Goal: Transaction & Acquisition: Purchase product/service

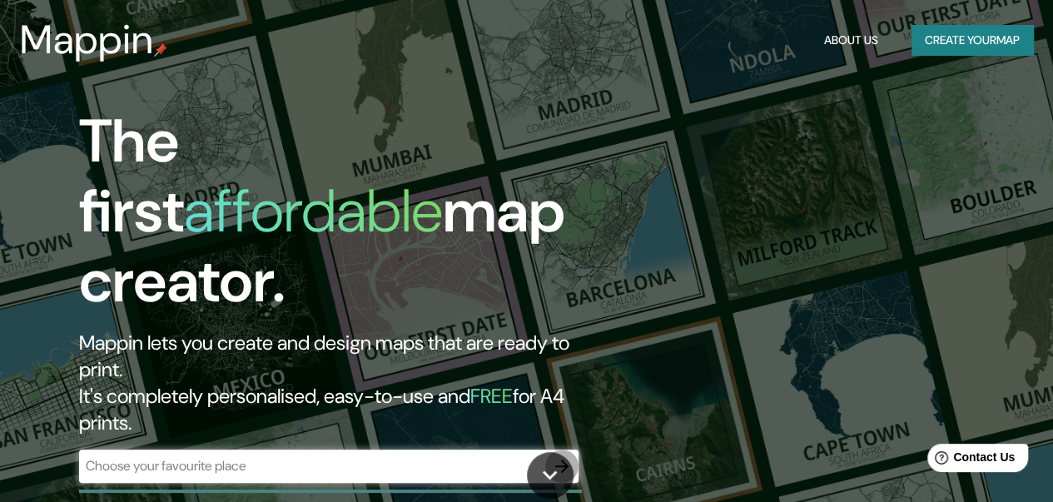
click at [563, 456] on icon "button" at bounding box center [562, 466] width 20 height 20
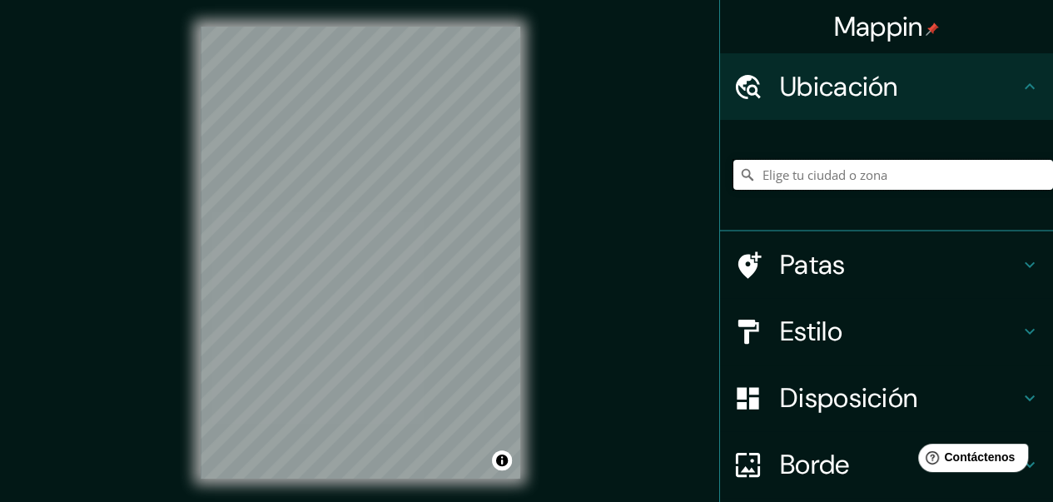
click at [814, 169] on input "Elige tu ciudad o zona" at bounding box center [894, 175] width 320 height 30
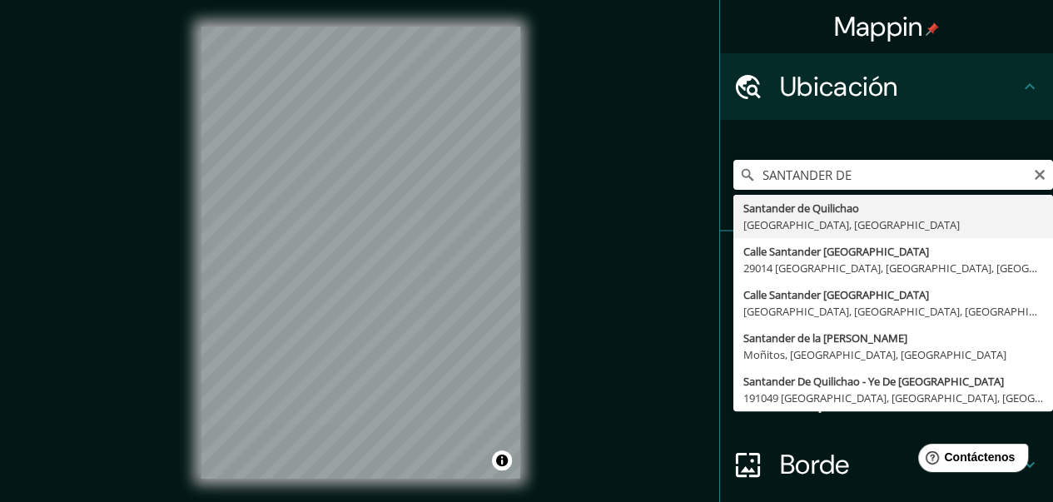
type input "Santander de Quilichao, [GEOGRAPHIC_DATA], [GEOGRAPHIC_DATA]"
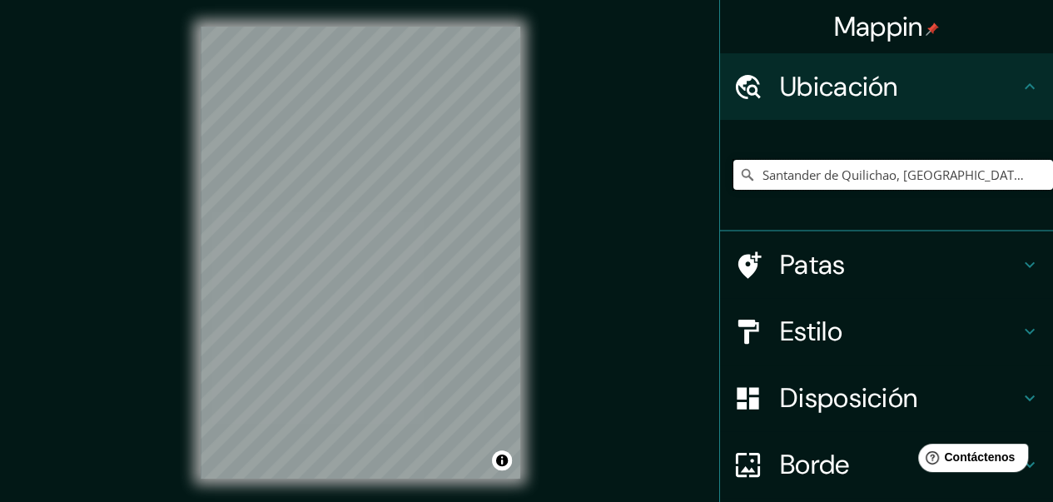
scroll to position [135, 0]
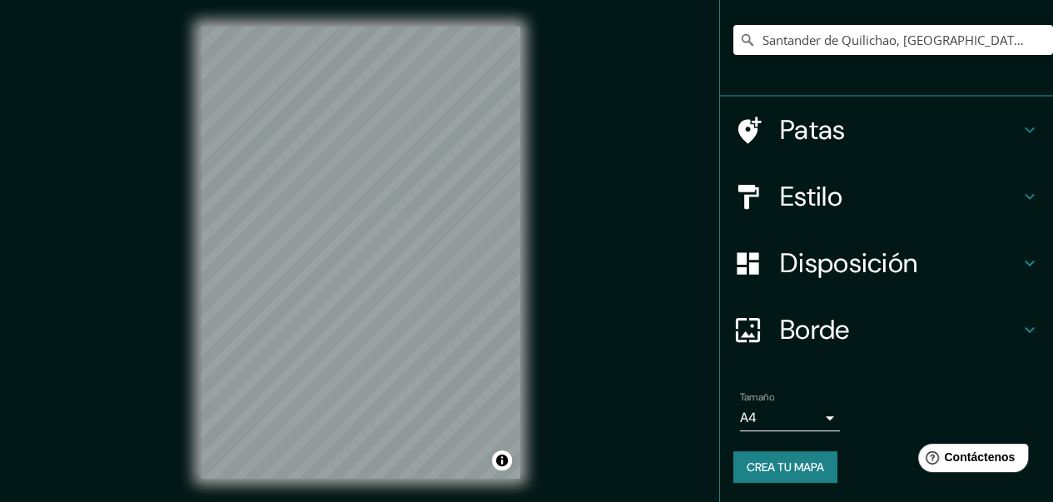
click at [836, 192] on h4 "Estilo" at bounding box center [900, 196] width 240 height 33
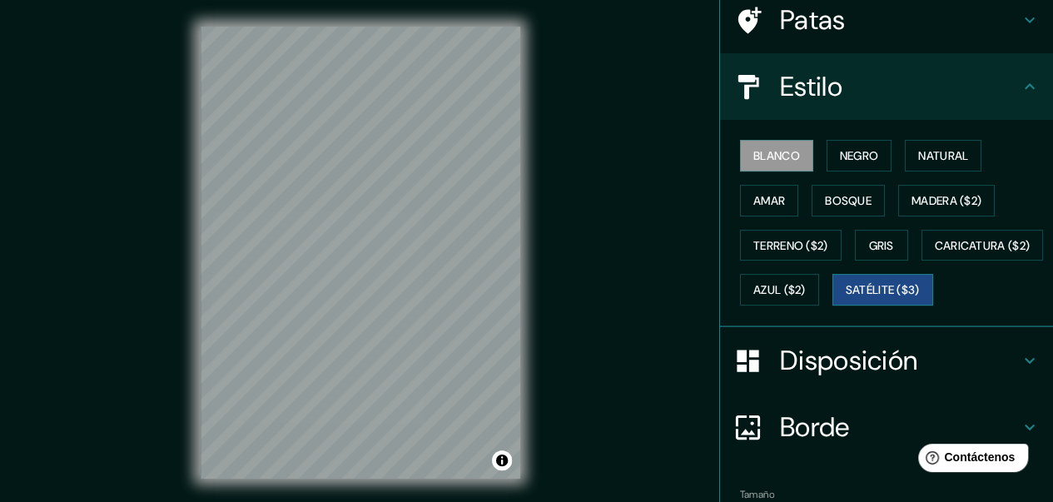
click at [846, 298] on font "Satélite ($3)" at bounding box center [883, 290] width 74 height 15
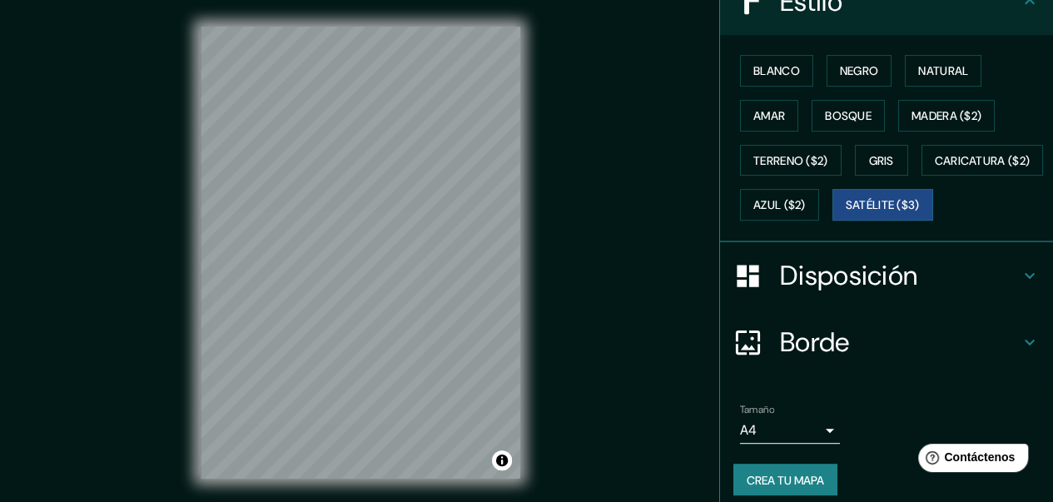
scroll to position [272, 0]
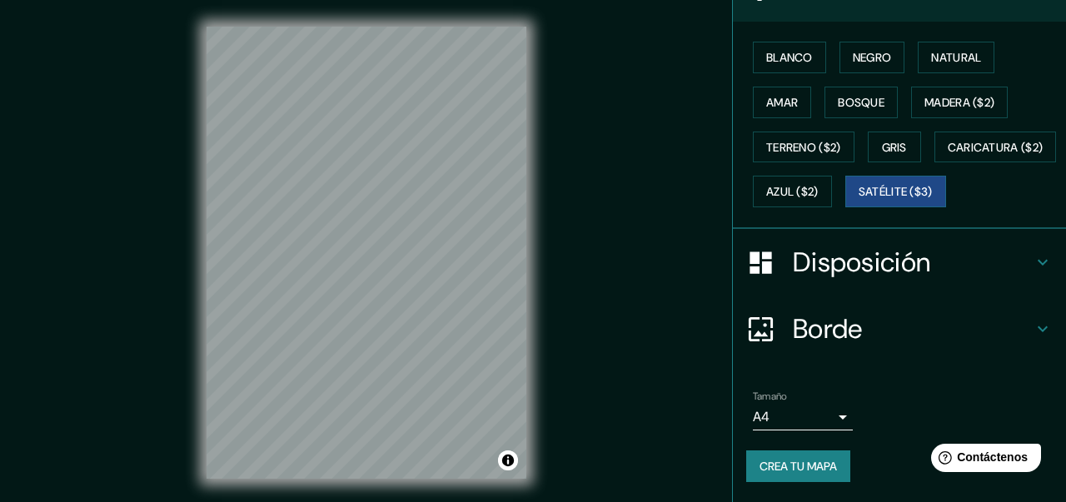
click at [811, 417] on body "Mappin Ubicación Santander de Quilichao, [GEOGRAPHIC_DATA], [GEOGRAPHIC_DATA] P…" at bounding box center [533, 251] width 1066 height 502
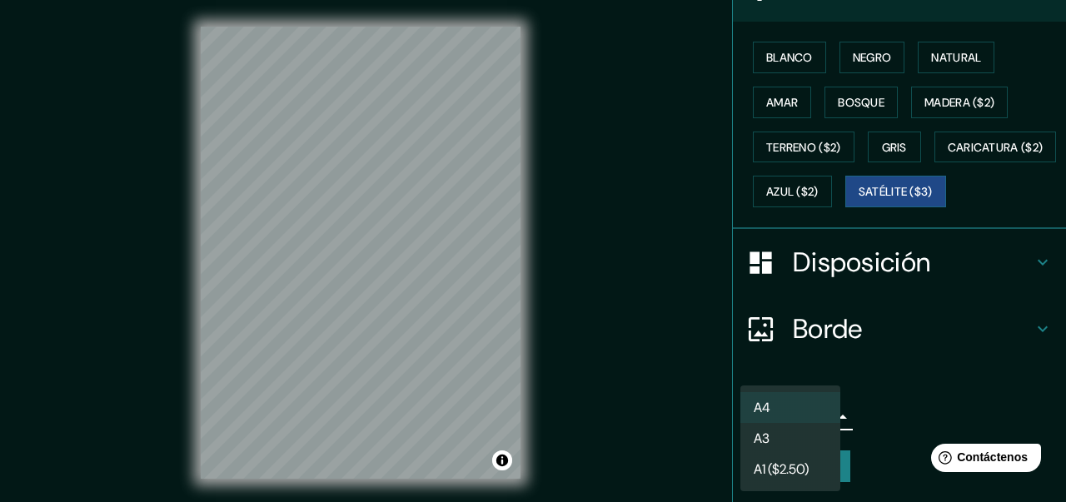
click at [953, 405] on div at bounding box center [533, 251] width 1066 height 502
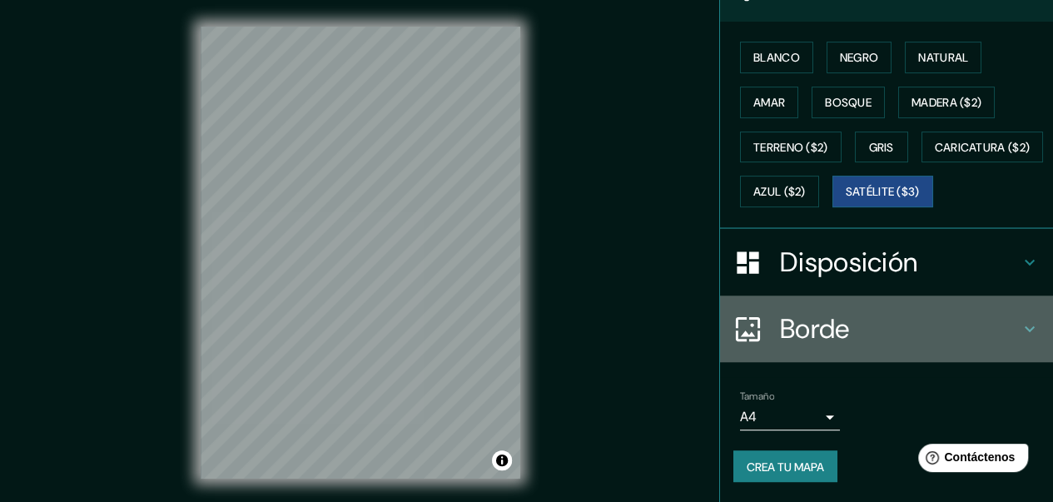
click at [830, 334] on font "Borde" at bounding box center [815, 328] width 70 height 35
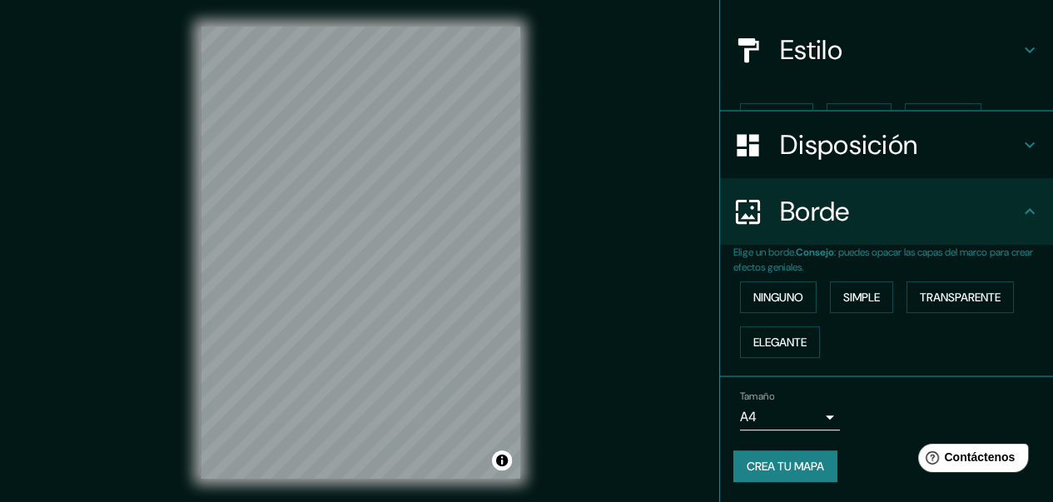
scroll to position [142, 0]
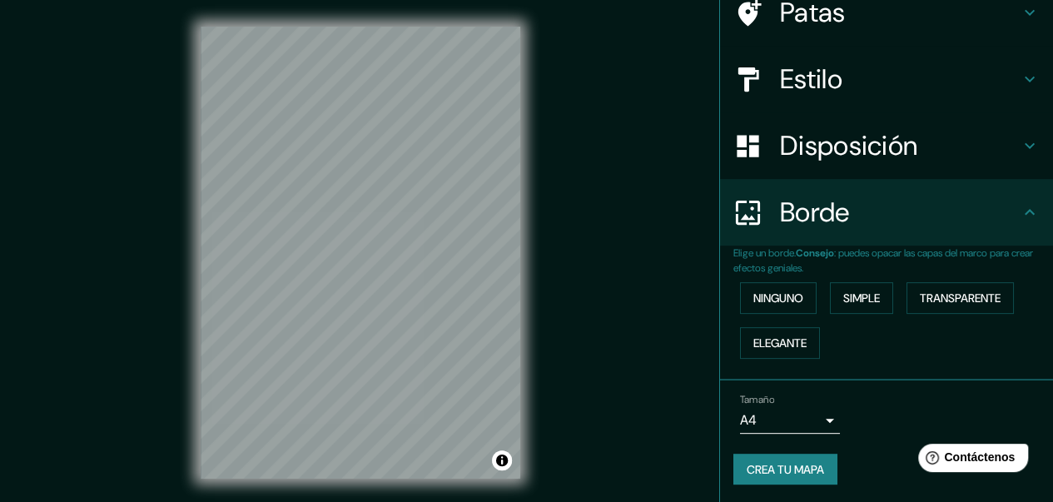
click at [810, 391] on div "Tamaño A4 single" at bounding box center [887, 413] width 306 height 53
click at [811, 404] on div "Tamaño A4 single" at bounding box center [790, 414] width 100 height 40
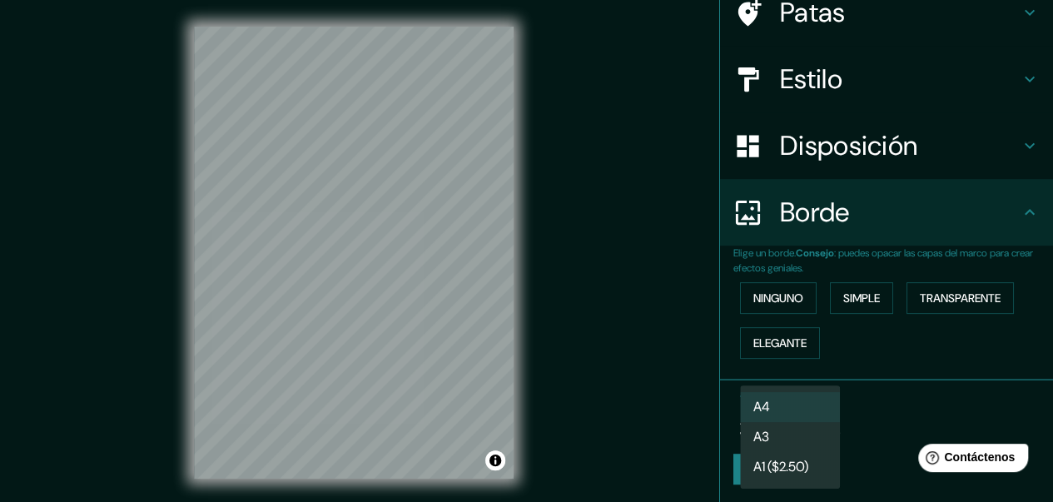
click at [805, 412] on body "Mappin Ubicación Santander de Quilichao, [GEOGRAPHIC_DATA], [GEOGRAPHIC_DATA] P…" at bounding box center [526, 251] width 1053 height 502
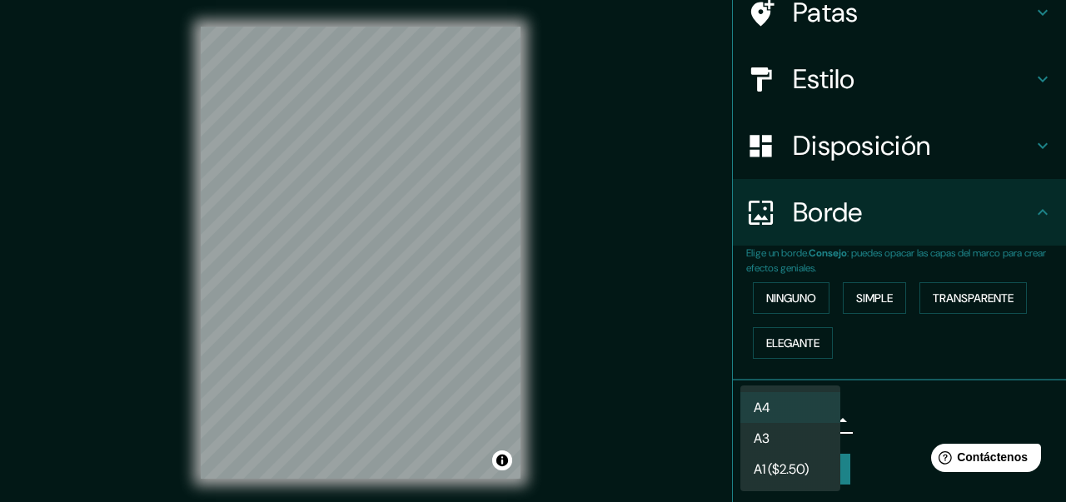
click at [781, 439] on li "A3" at bounding box center [790, 438] width 100 height 31
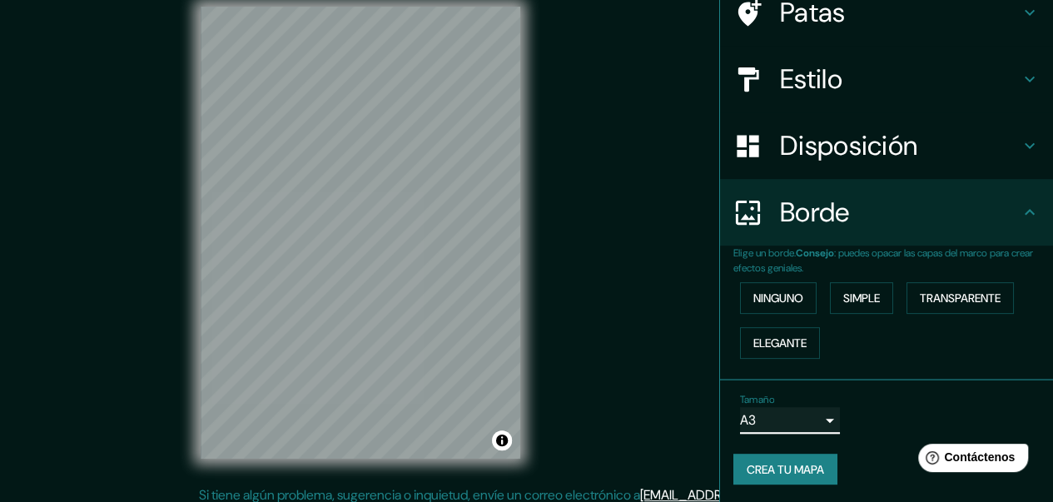
scroll to position [30, 0]
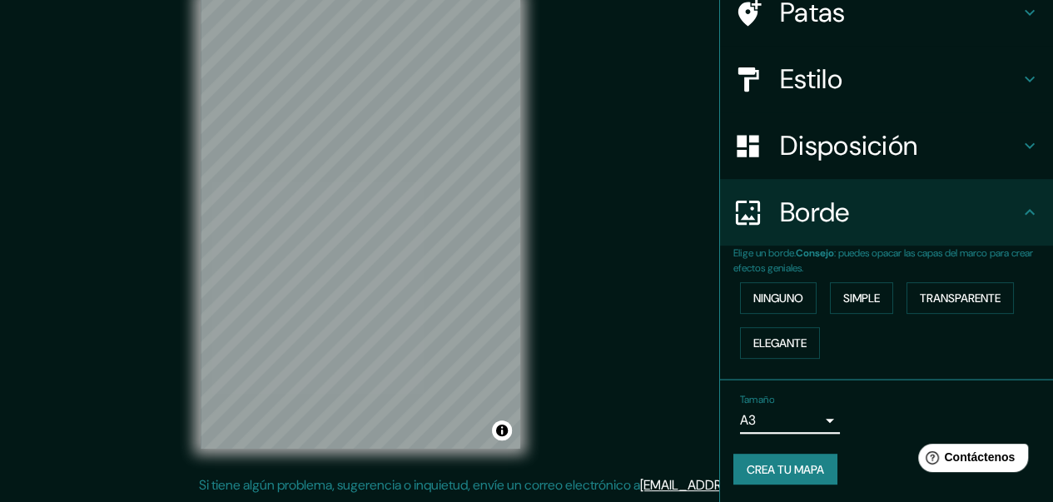
click at [801, 425] on body "Mappin Ubicación Santander de Quilichao, [GEOGRAPHIC_DATA], [GEOGRAPHIC_DATA] P…" at bounding box center [526, 221] width 1053 height 502
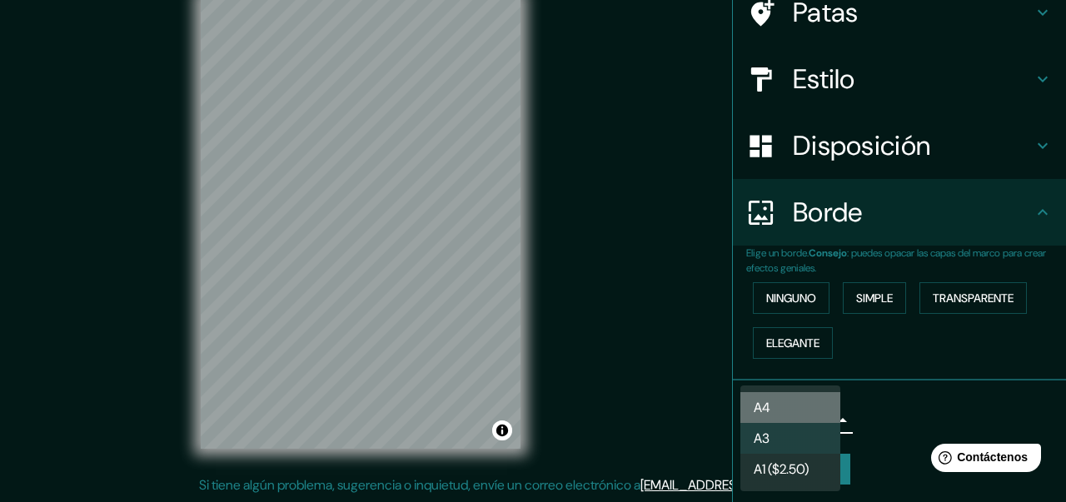
click at [773, 397] on li "A4" at bounding box center [790, 407] width 100 height 31
type input "single"
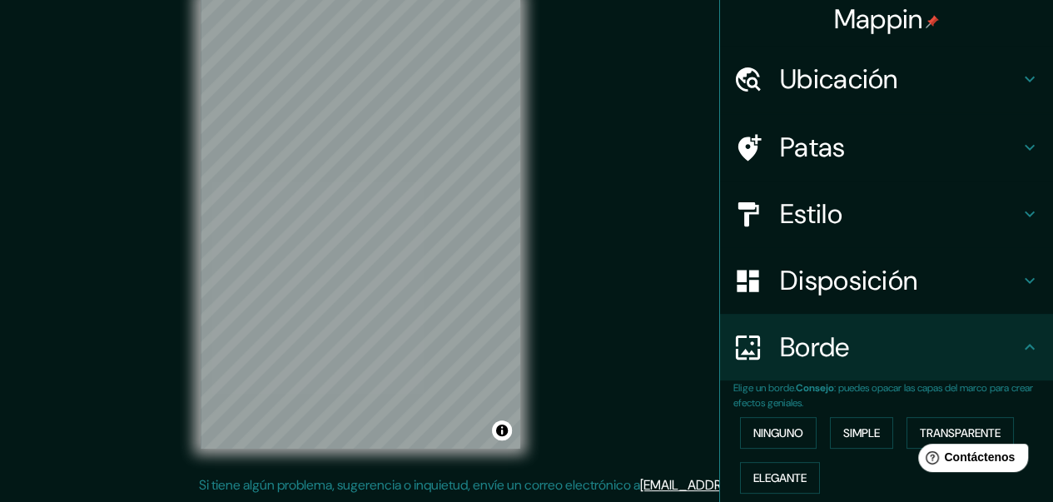
scroll to position [0, 0]
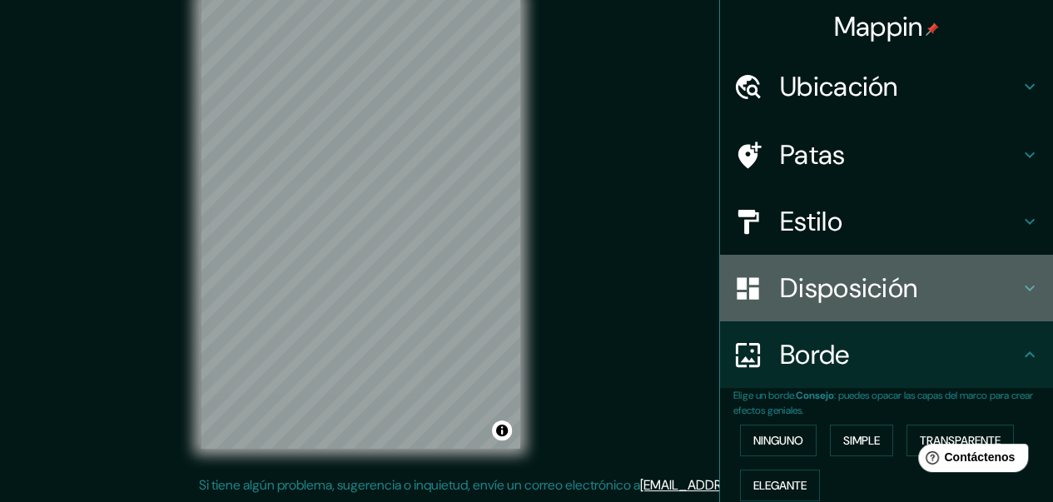
click at [850, 287] on font "Disposición" at bounding box center [848, 288] width 137 height 35
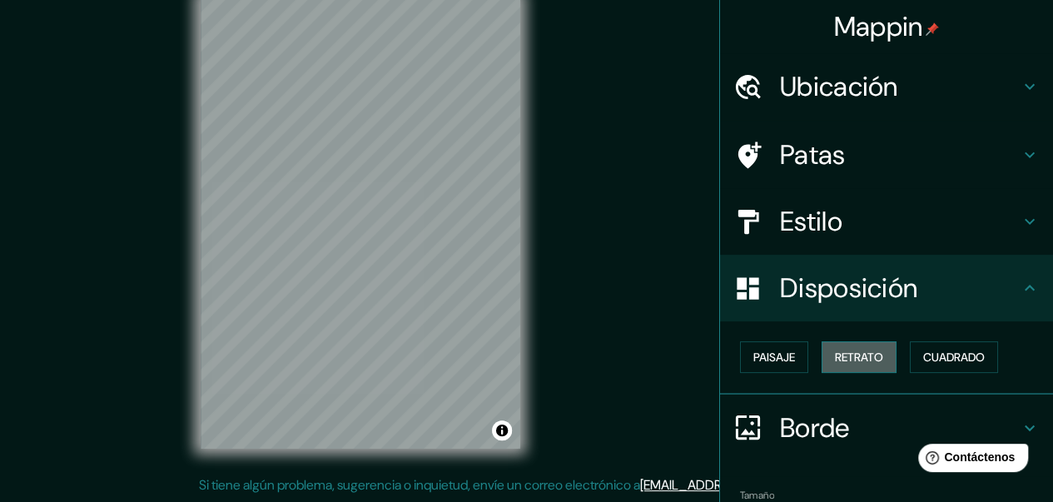
click at [866, 358] on font "Retrato" at bounding box center [859, 357] width 48 height 15
click at [969, 369] on button "Cuadrado" at bounding box center [954, 357] width 88 height 32
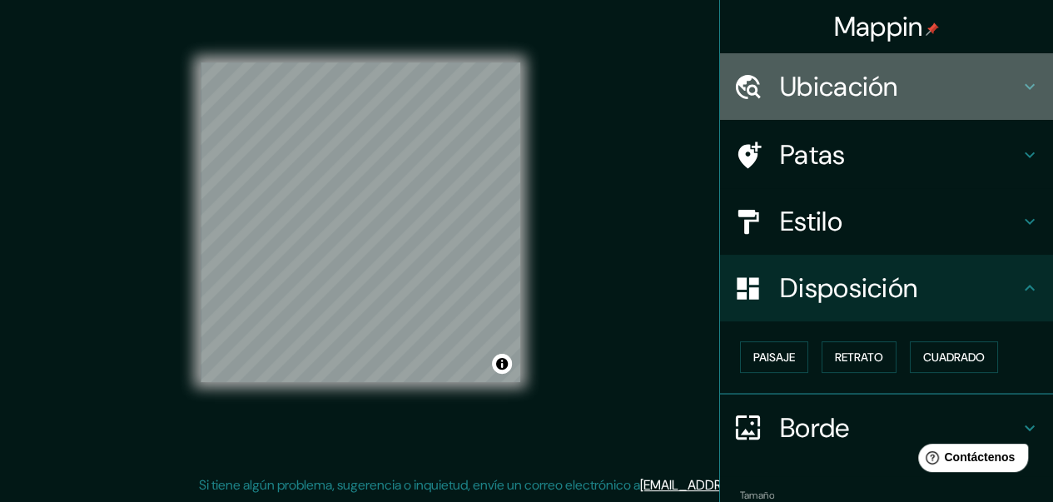
click at [858, 91] on font "Ubicación" at bounding box center [839, 86] width 118 height 35
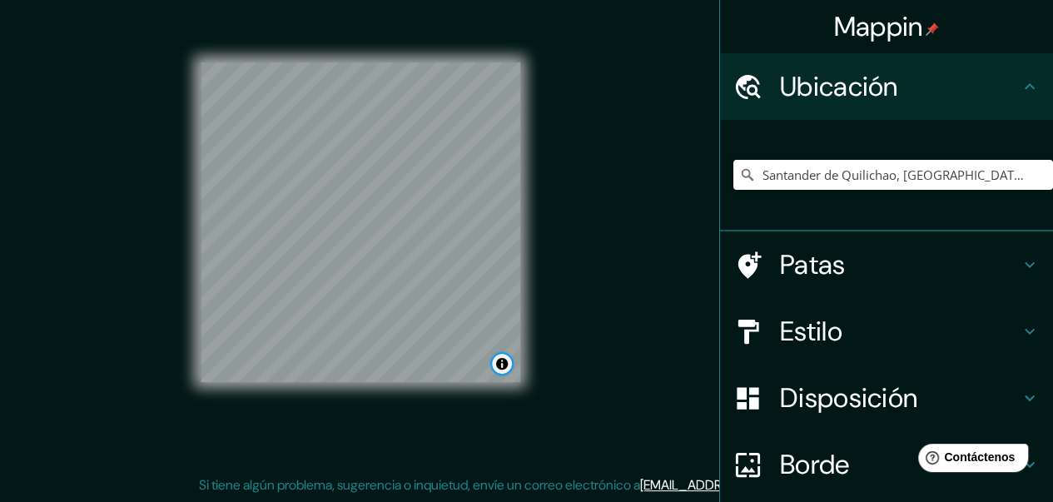
click at [498, 362] on button "Activar o desactivar atribución" at bounding box center [502, 364] width 20 height 20
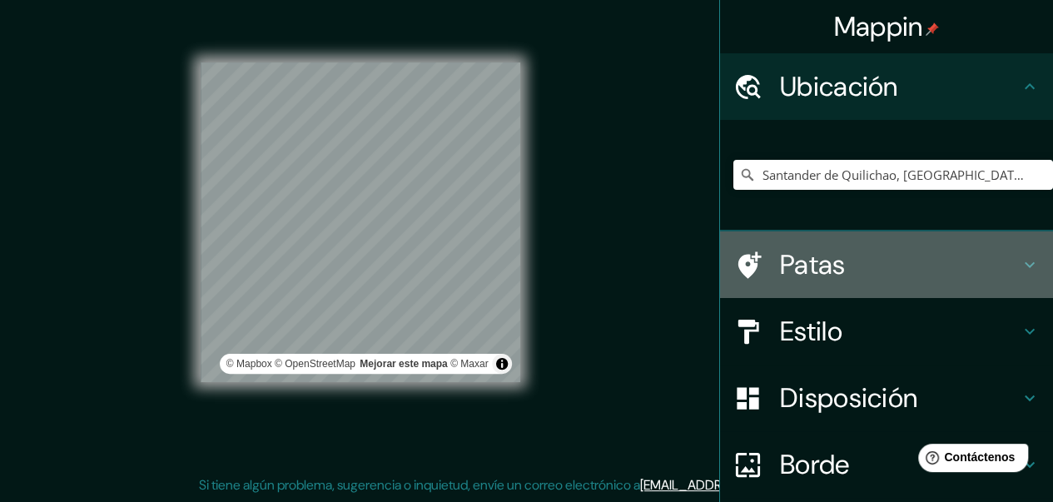
click at [758, 251] on div at bounding box center [757, 265] width 47 height 29
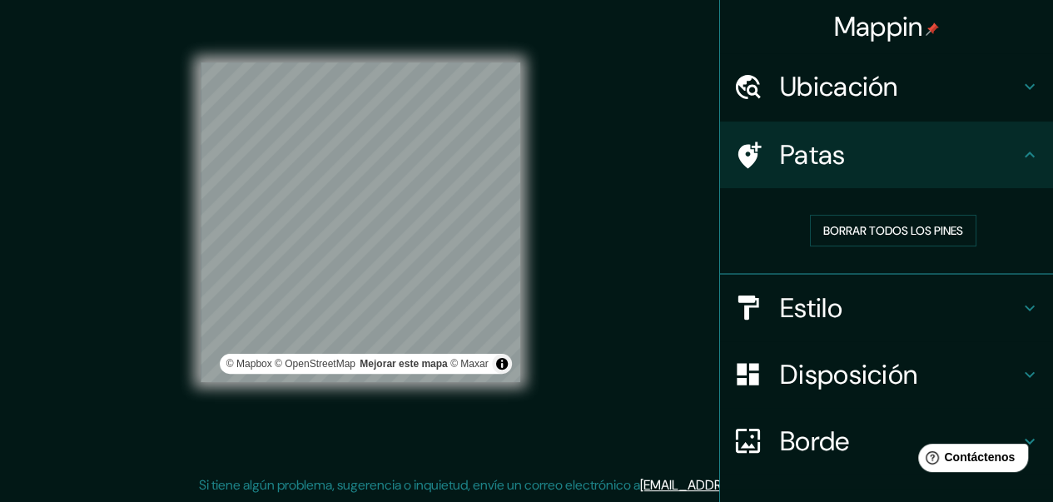
click at [786, 291] on font "Estilo" at bounding box center [811, 308] width 62 height 35
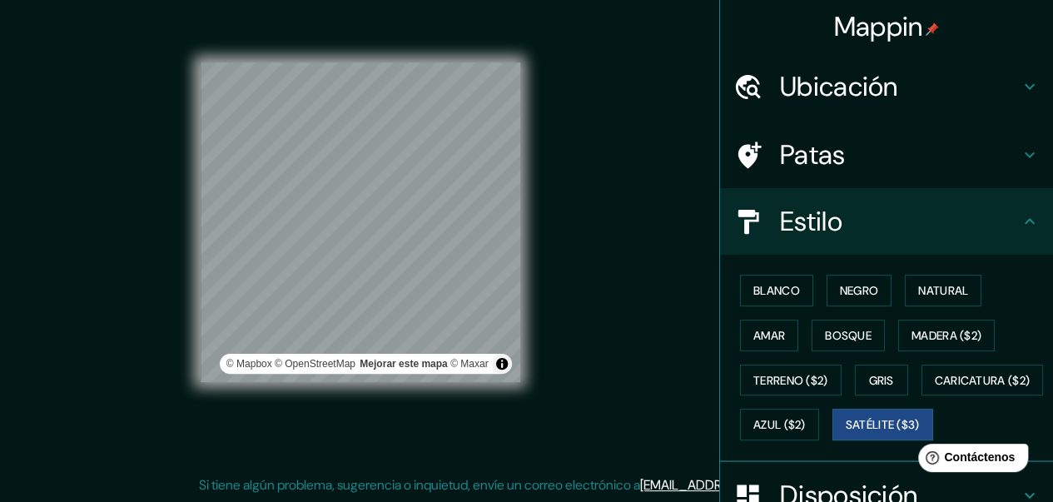
click at [772, 317] on div "Blanco Negro Natural Amar Bosque Madera ($2) Terreno ($2) Gris Caricatura ($2) …" at bounding box center [894, 357] width 320 height 179
click at [858, 289] on font "Negro" at bounding box center [859, 290] width 39 height 15
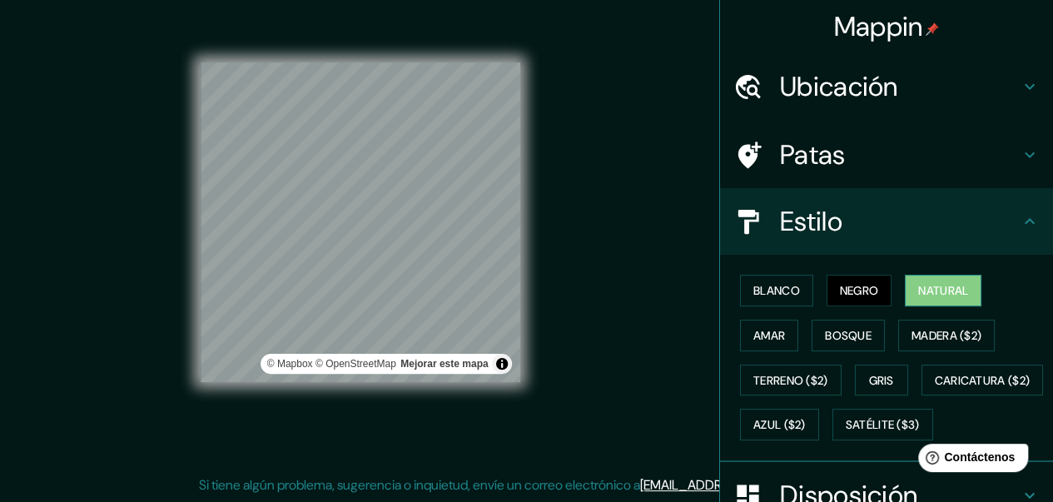
click at [953, 292] on font "Natural" at bounding box center [943, 290] width 50 height 15
click at [778, 320] on button "Amar" at bounding box center [769, 336] width 58 height 32
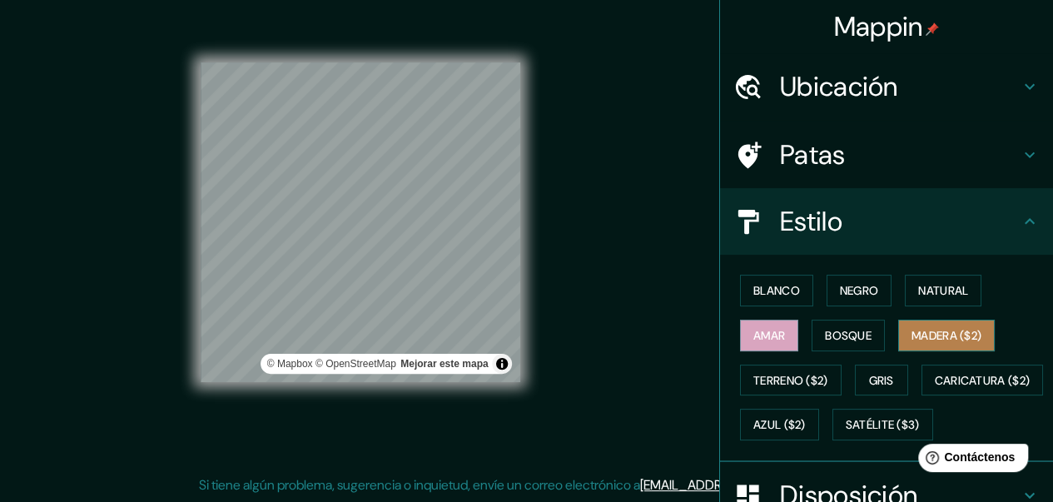
click at [916, 342] on font "Madera ($2)" at bounding box center [947, 336] width 70 height 22
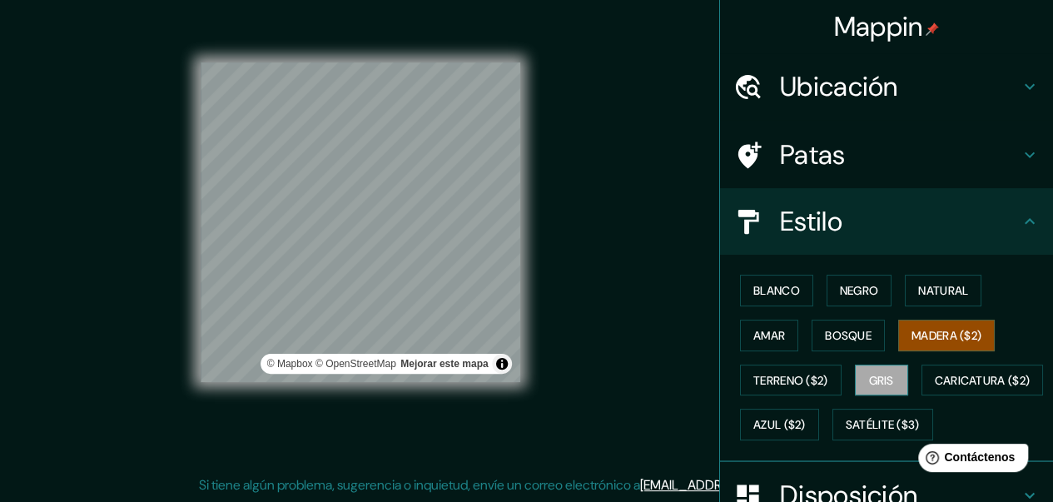
click at [888, 368] on button "Gris" at bounding box center [881, 381] width 53 height 32
click at [927, 336] on font "Madera ($2)" at bounding box center [947, 335] width 70 height 15
click at [855, 386] on button "Gris" at bounding box center [881, 381] width 53 height 32
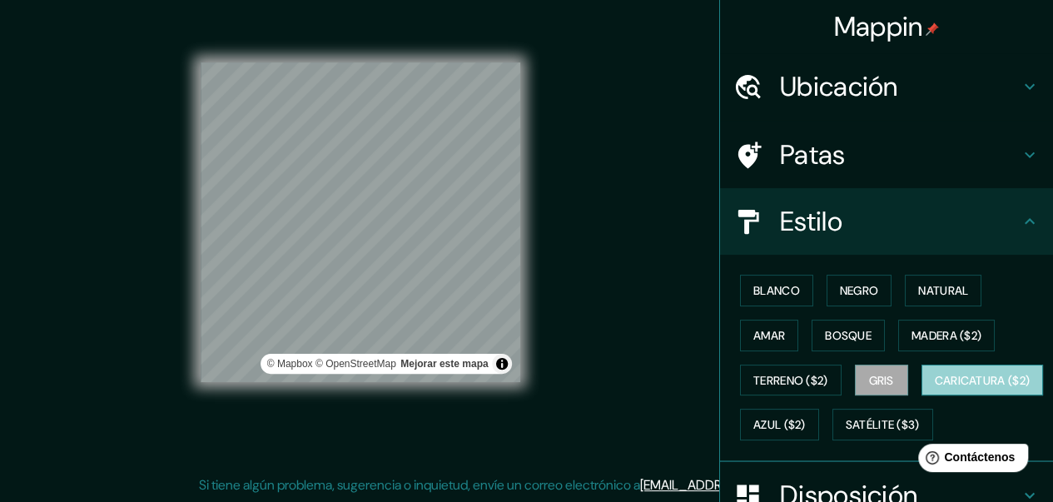
click at [935, 388] on font "Caricatura ($2)" at bounding box center [983, 380] width 96 height 15
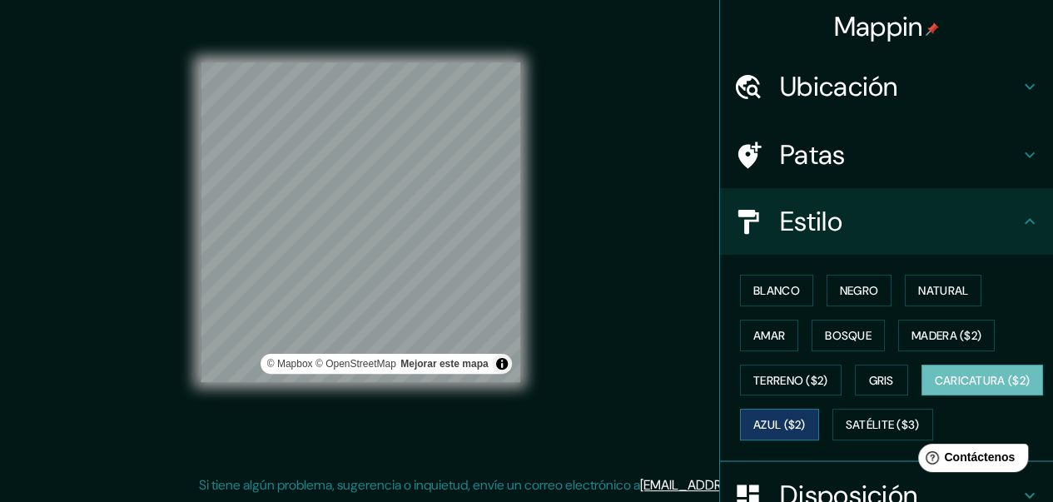
click at [806, 422] on font "Azul ($2)" at bounding box center [780, 425] width 52 height 15
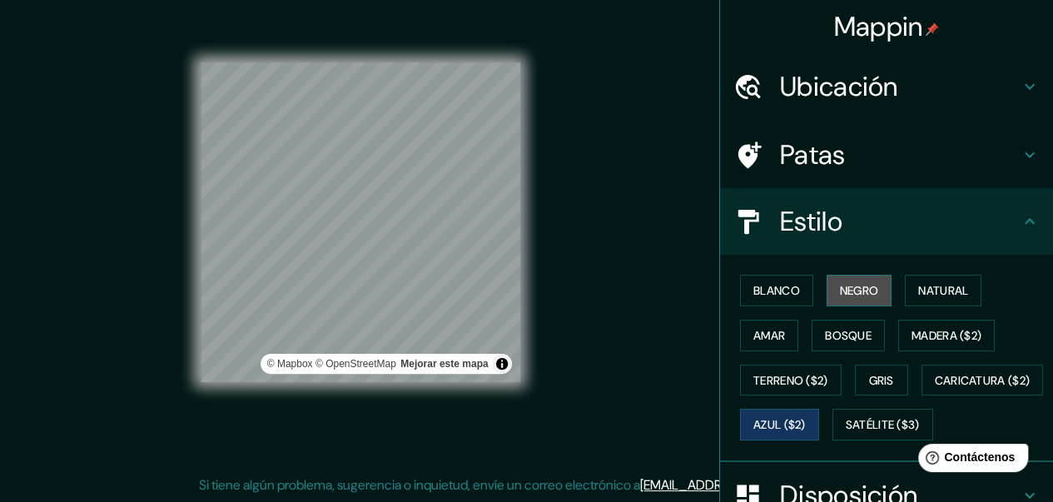
drag, startPoint x: 854, startPoint y: 280, endPoint x: 834, endPoint y: 291, distance: 22.7
click at [854, 280] on font "Negro" at bounding box center [859, 291] width 39 height 22
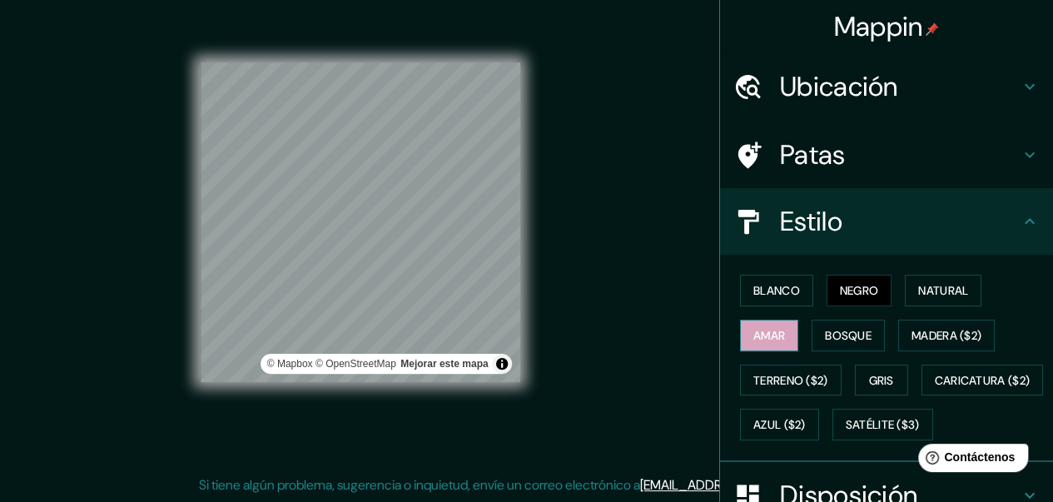
click at [770, 325] on font "Amar" at bounding box center [770, 336] width 32 height 22
click at [825, 337] on font "Bosque" at bounding box center [848, 335] width 47 height 15
